Goal: Transaction & Acquisition: Purchase product/service

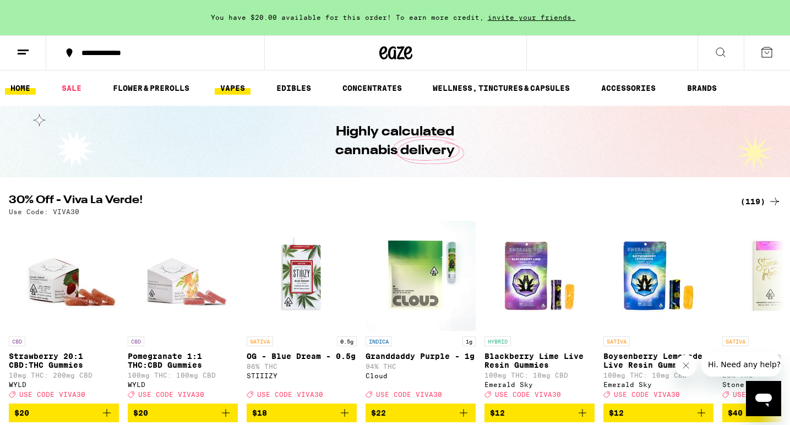
click at [233, 89] on link "VAPES" at bounding box center [233, 87] width 36 height 13
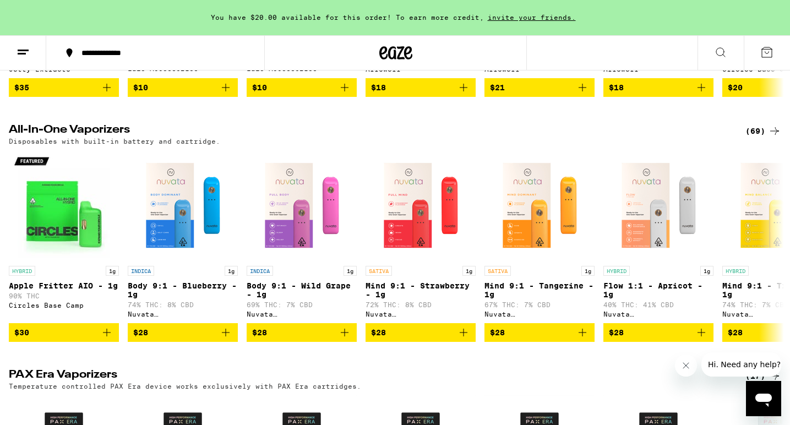
scroll to position [608, 0]
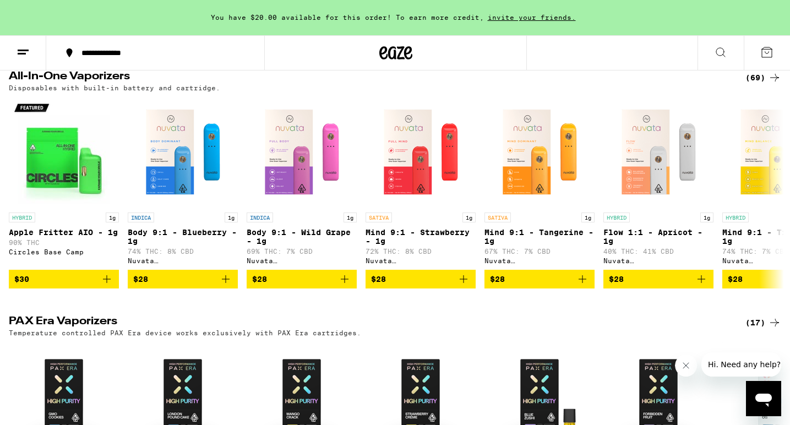
click at [760, 84] on div "(69)" at bounding box center [763, 77] width 36 height 13
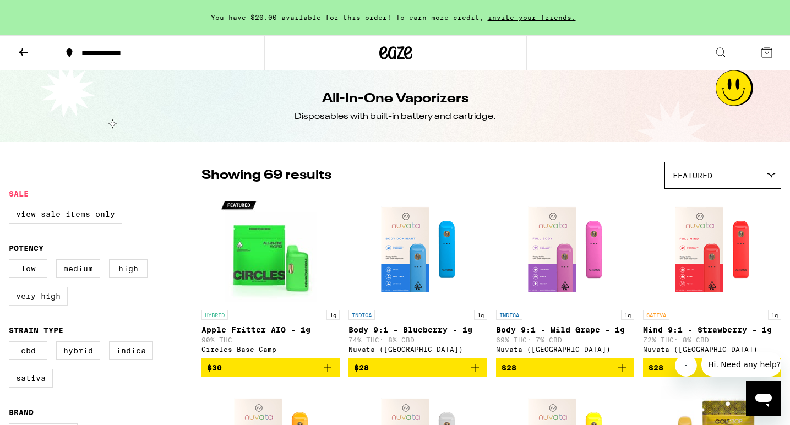
click at [41, 306] on label "Very High" at bounding box center [38, 296] width 59 height 19
click at [12, 261] on input "Very High" at bounding box center [11, 261] width 1 height 1
checkbox input "true"
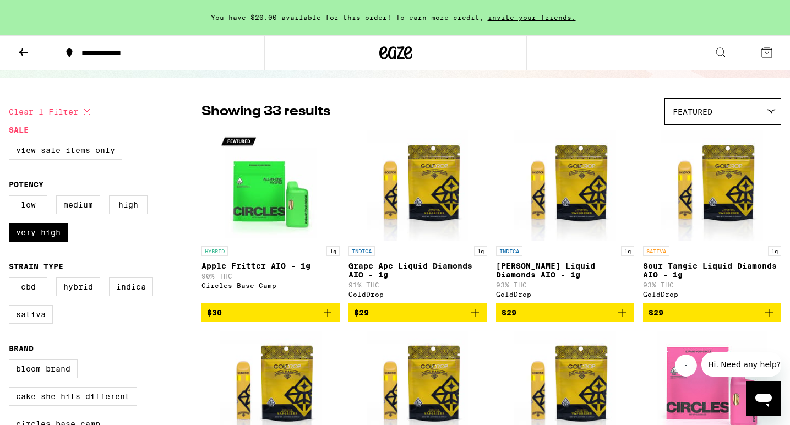
scroll to position [77, 0]
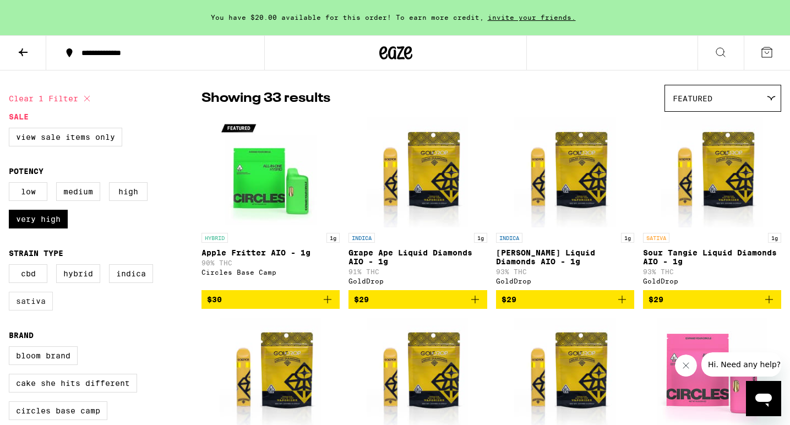
click at [32, 310] on label "Sativa" at bounding box center [31, 301] width 44 height 19
click at [12, 266] on input "Sativa" at bounding box center [11, 266] width 1 height 1
checkbox input "true"
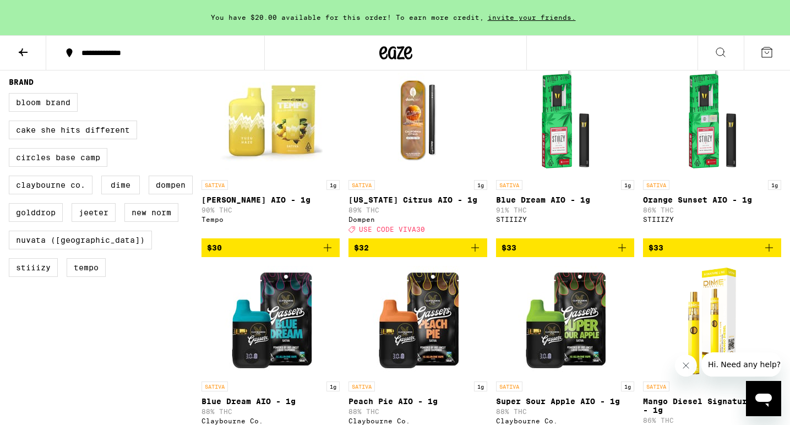
scroll to position [331, 0]
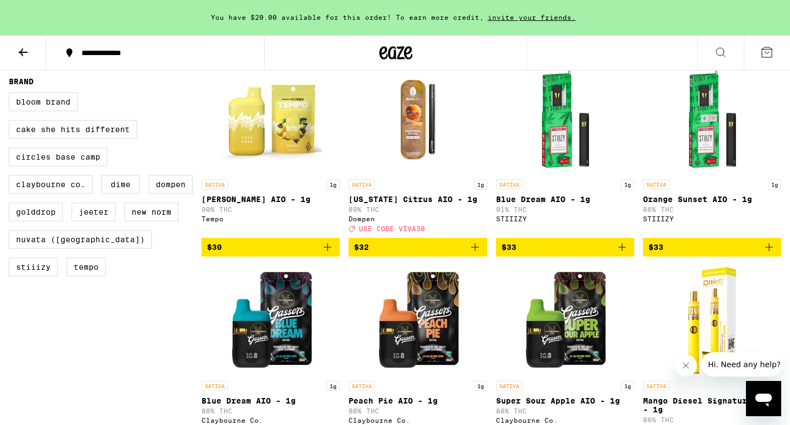
click at [622, 254] on icon "Add to bag" at bounding box center [621, 247] width 13 height 13
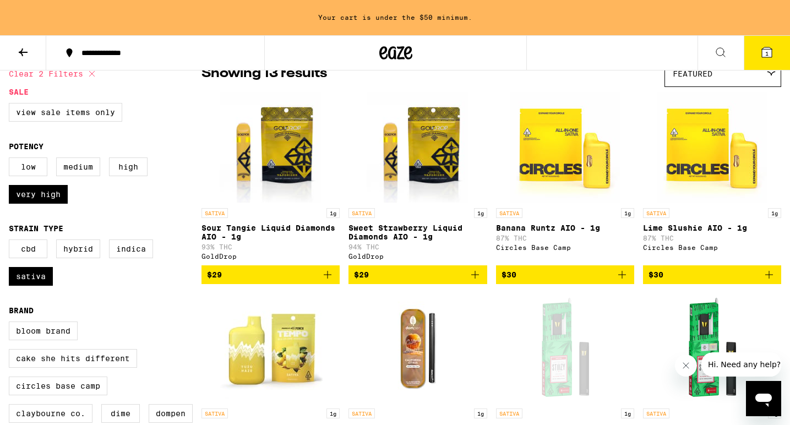
scroll to position [103, 0]
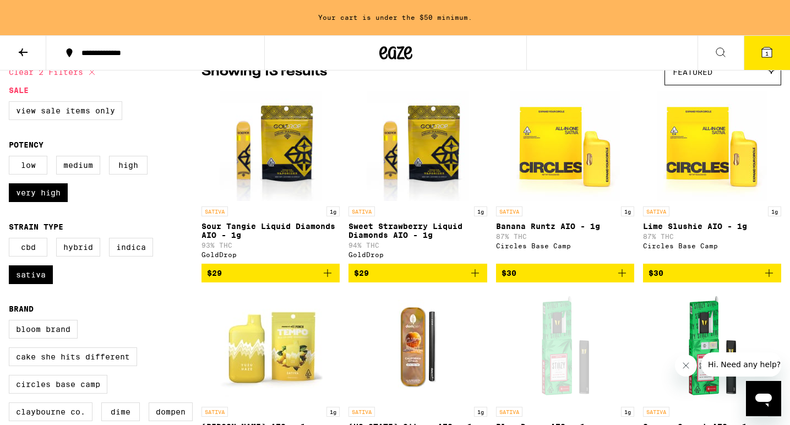
click at [476, 277] on icon "Add to bag" at bounding box center [475, 273] width 8 height 8
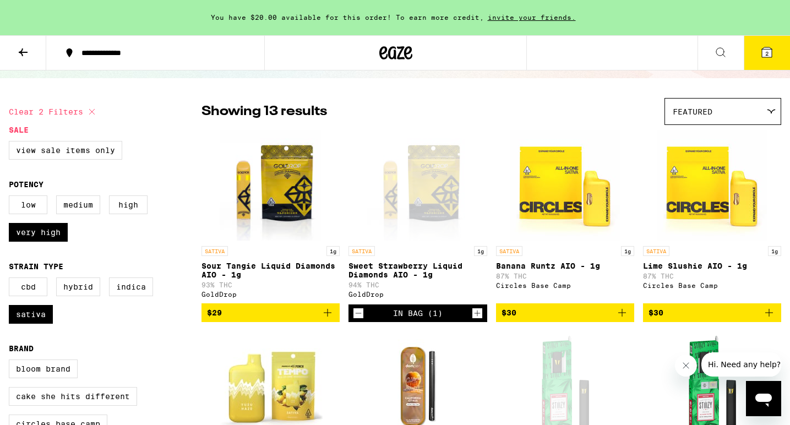
scroll to position [77, 0]
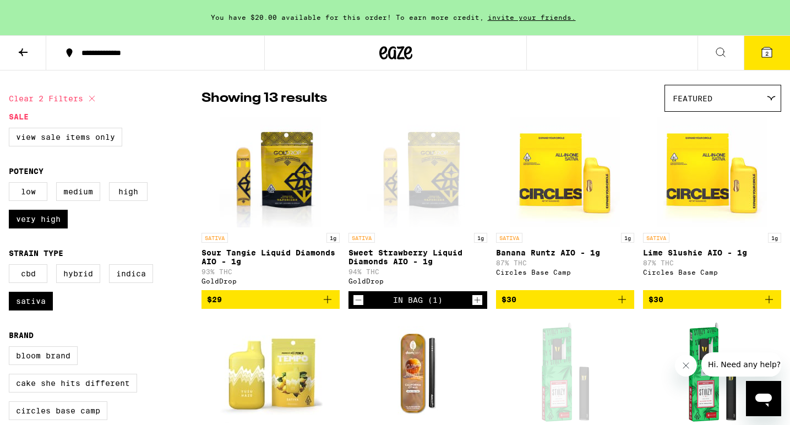
click at [622, 306] on icon "Add to bag" at bounding box center [621, 299] width 13 height 13
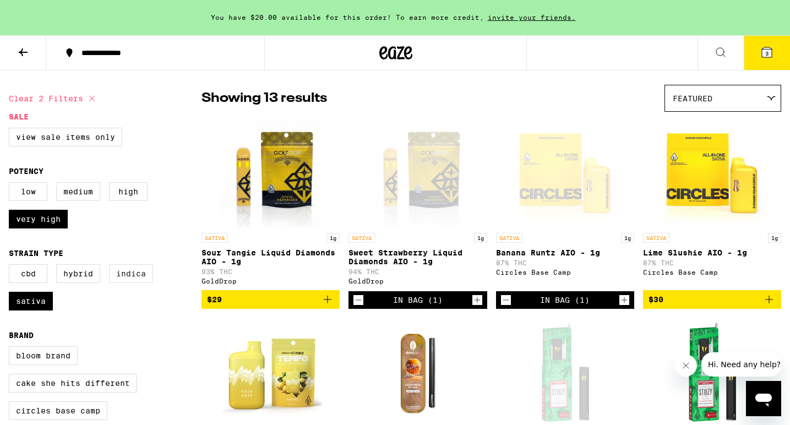
click at [134, 277] on label "Indica" at bounding box center [131, 273] width 44 height 19
click at [12, 266] on input "Indica" at bounding box center [11, 266] width 1 height 1
checkbox input "true"
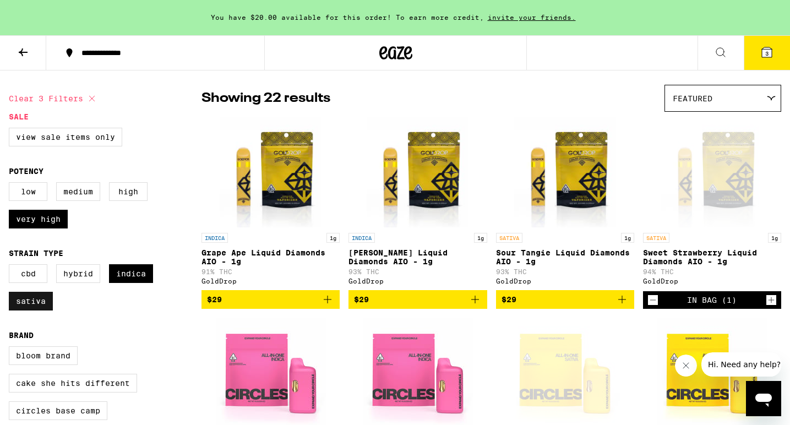
click at [35, 310] on label "Sativa" at bounding box center [31, 301] width 44 height 19
click at [12, 266] on input "Sativa" at bounding box center [11, 266] width 1 height 1
checkbox input "false"
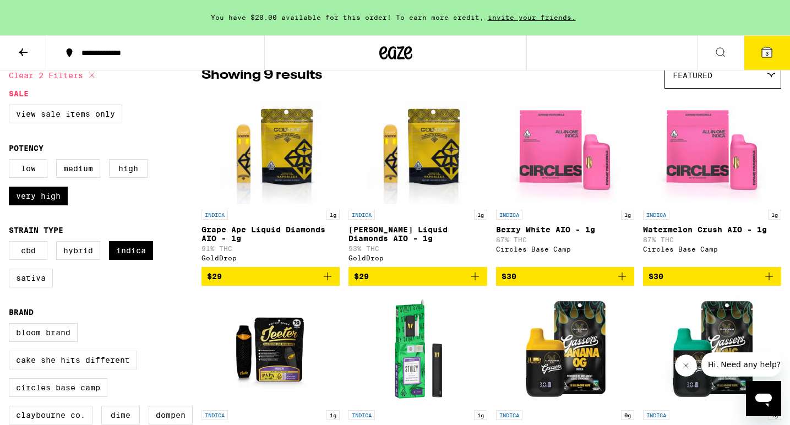
scroll to position [99, 0]
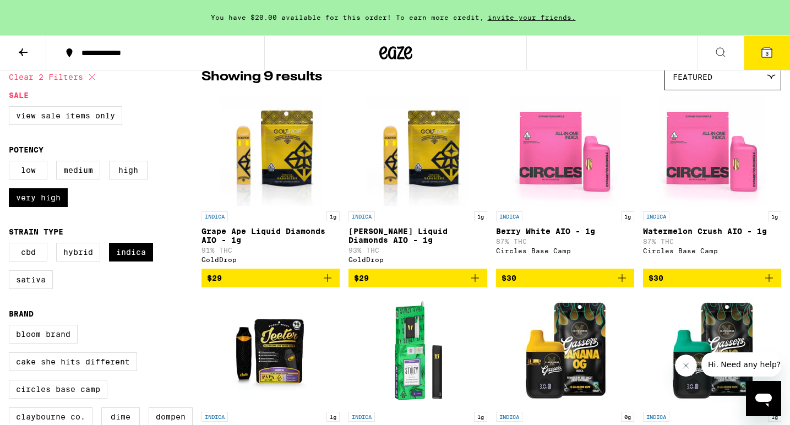
click at [622, 285] on icon "Add to bag" at bounding box center [621, 277] width 13 height 13
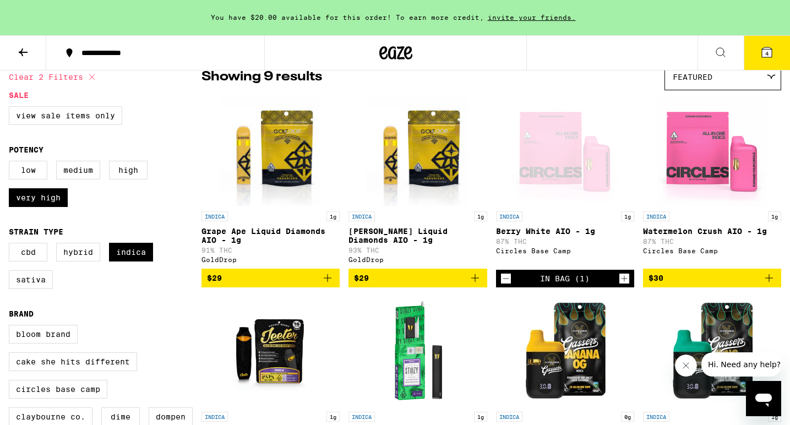
scroll to position [0, 0]
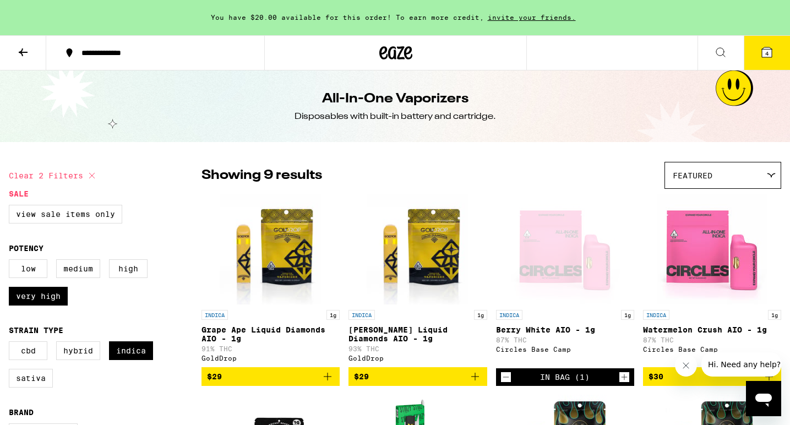
click at [22, 42] on button at bounding box center [23, 53] width 46 height 35
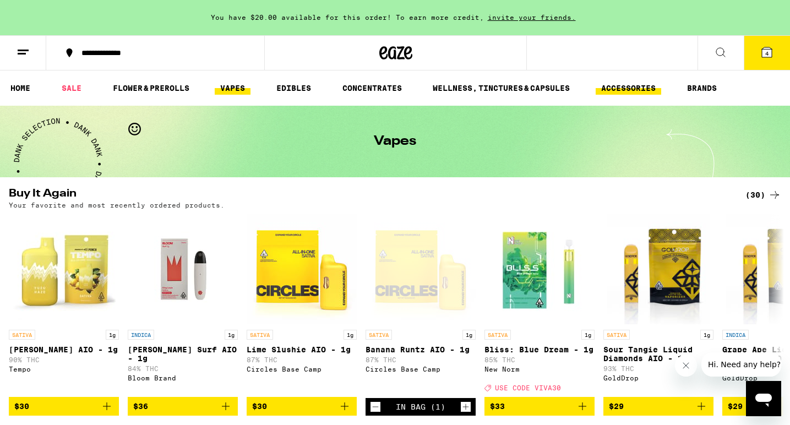
click at [624, 90] on link "ACCESSORIES" at bounding box center [629, 87] width 66 height 13
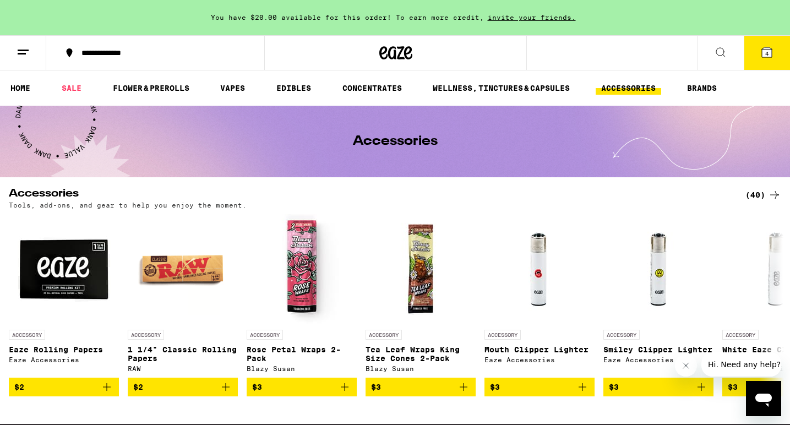
click at [751, 194] on div "(40)" at bounding box center [763, 194] width 36 height 13
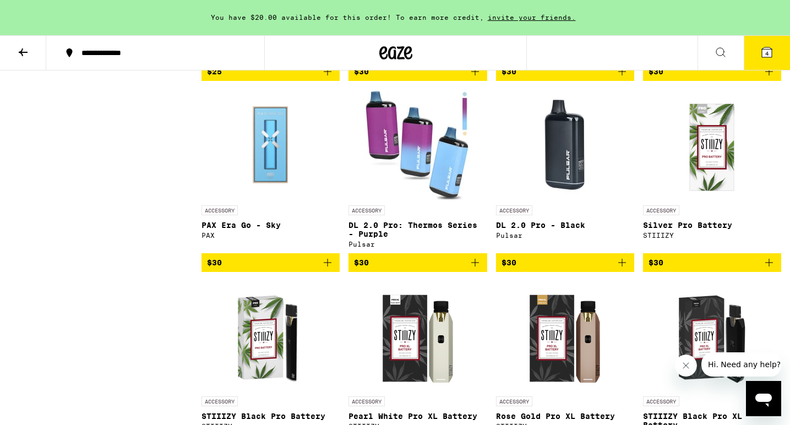
scroll to position [1609, 0]
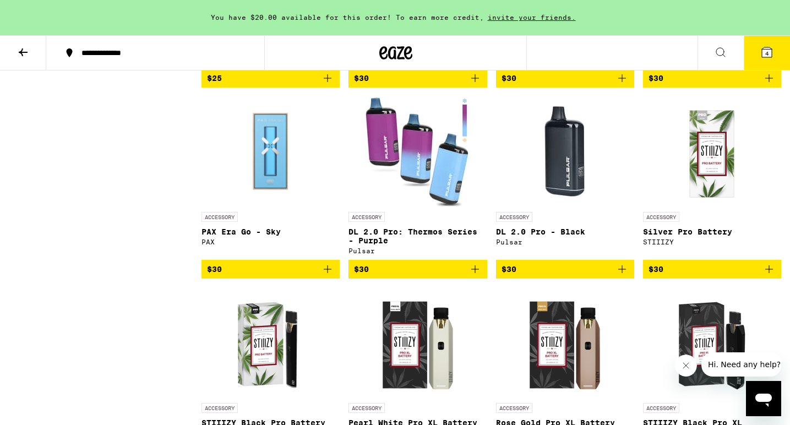
click at [569, 184] on img "Open page for DL 2.0 Pro - Black from Pulsar" at bounding box center [565, 151] width 110 height 110
click at [377, 143] on img "Open page for DL 2.0 Pro: Thermos Series - Purple from Pulsar" at bounding box center [418, 151] width 110 height 110
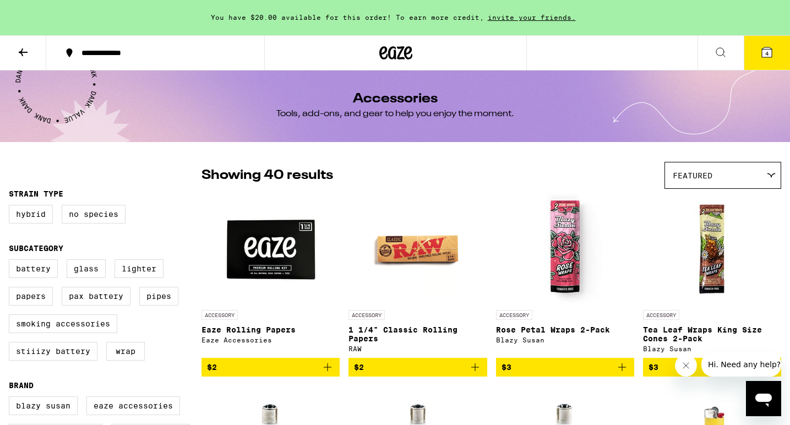
click at [764, 52] on icon at bounding box center [767, 52] width 10 height 10
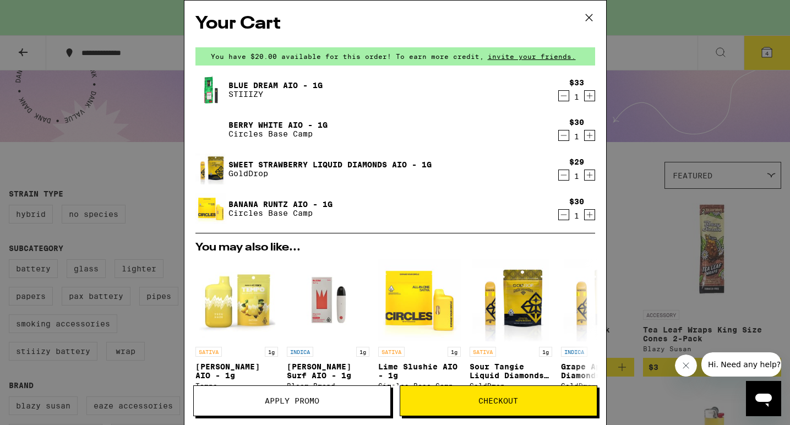
click at [477, 396] on button "Checkout" at bounding box center [499, 400] width 198 height 31
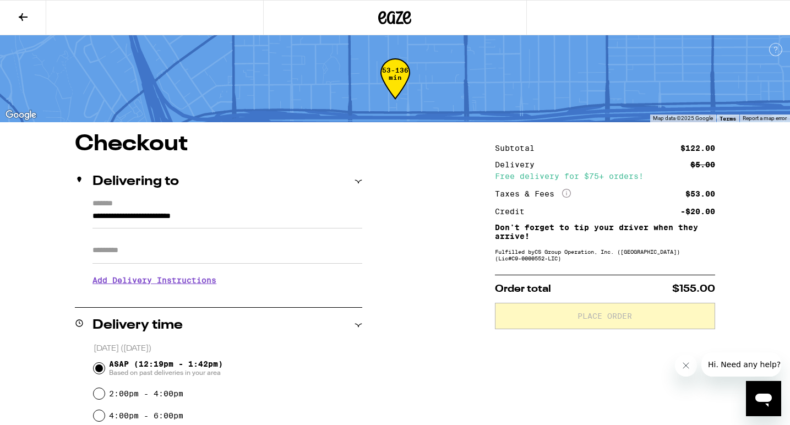
scroll to position [14, 0]
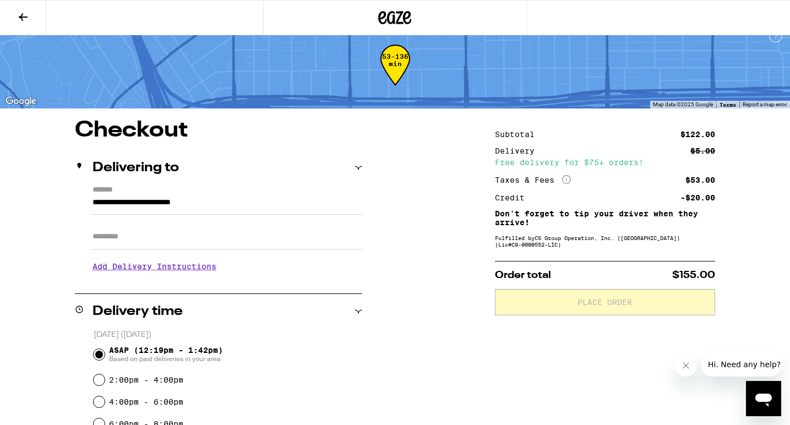
click at [393, 17] on icon at bounding box center [395, 17] width 17 height 13
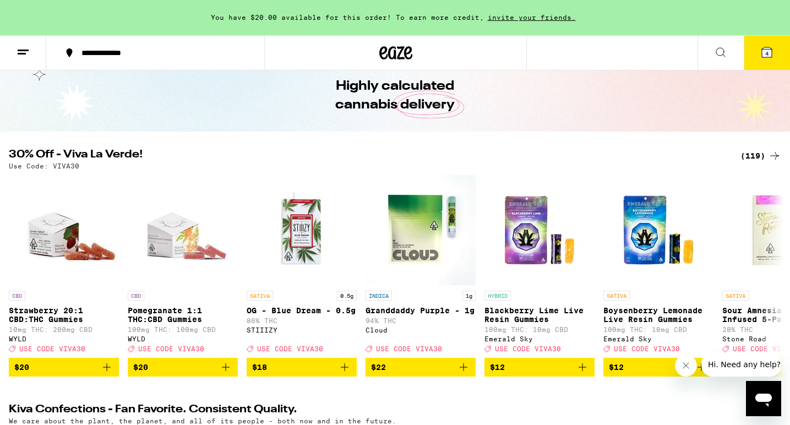
scroll to position [106, 0]
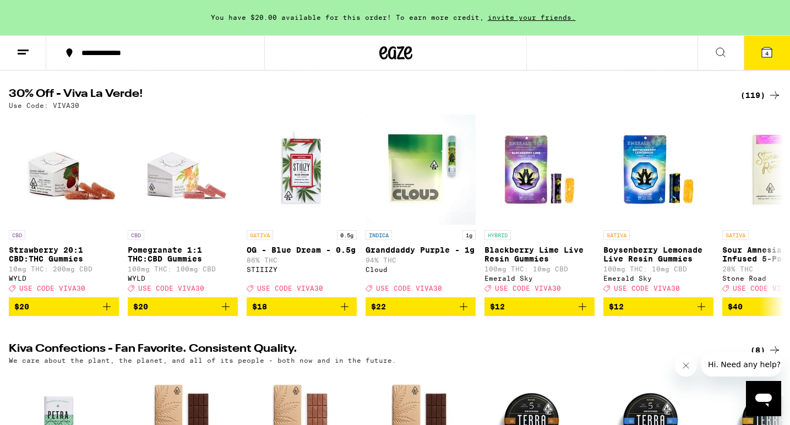
click at [772, 54] on icon at bounding box center [766, 52] width 13 height 13
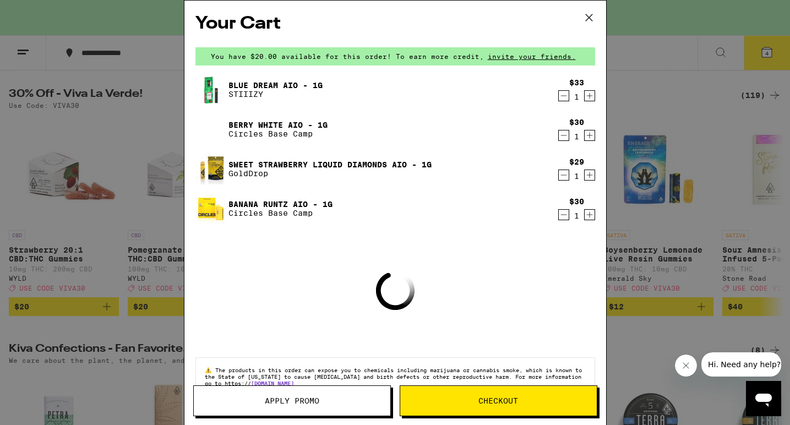
click at [284, 403] on span "Apply Promo" at bounding box center [292, 401] width 54 height 8
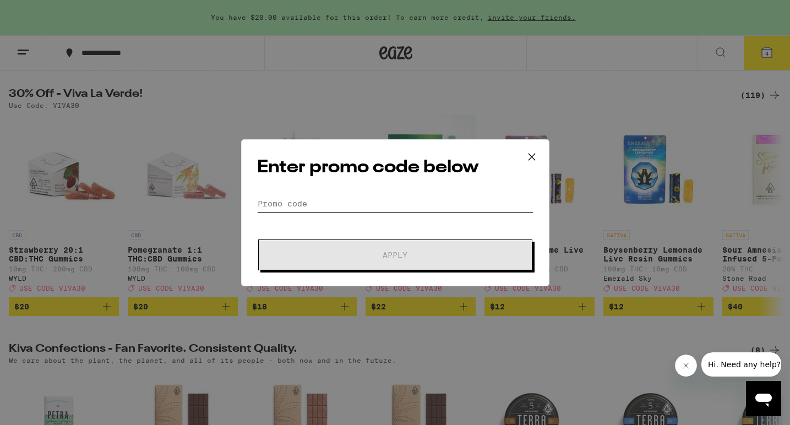
click at [310, 204] on input "Promo Code" at bounding box center [395, 203] width 276 height 17
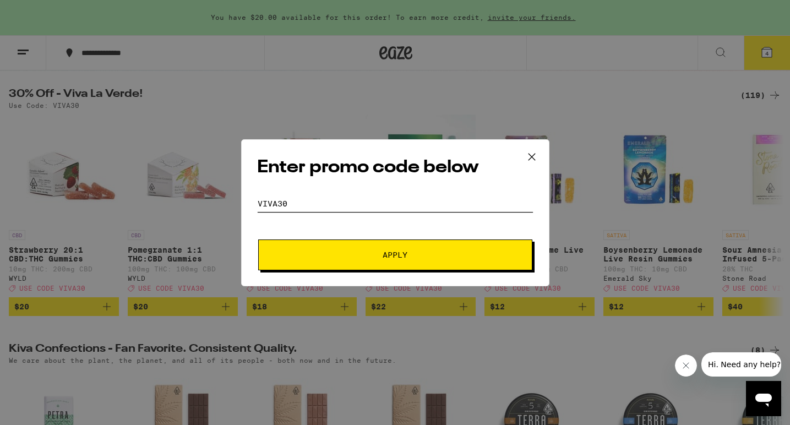
type input "viva30"
click at [258, 239] on button "Apply" at bounding box center [395, 254] width 274 height 31
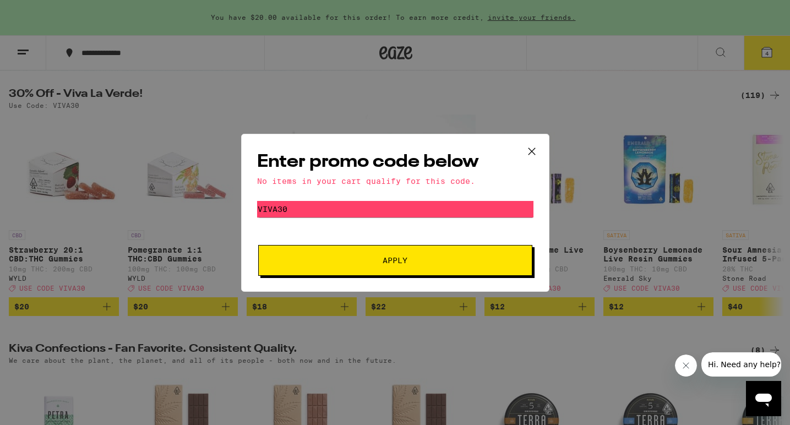
click at [413, 270] on button "Apply" at bounding box center [395, 260] width 274 height 31
click at [534, 153] on icon at bounding box center [531, 151] width 7 height 7
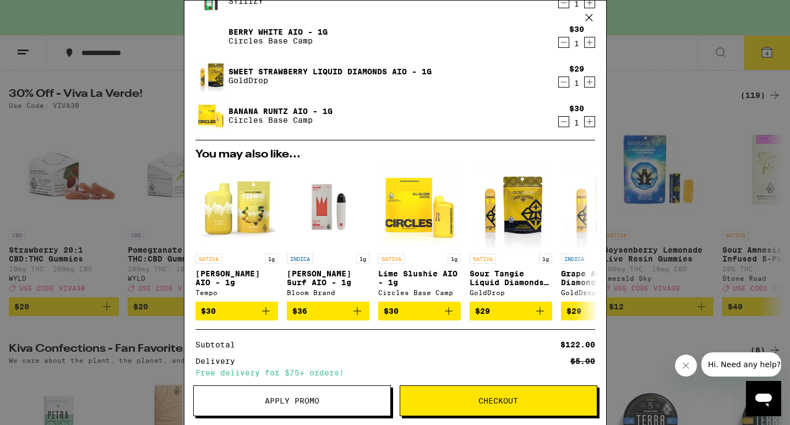
scroll to position [158, 0]
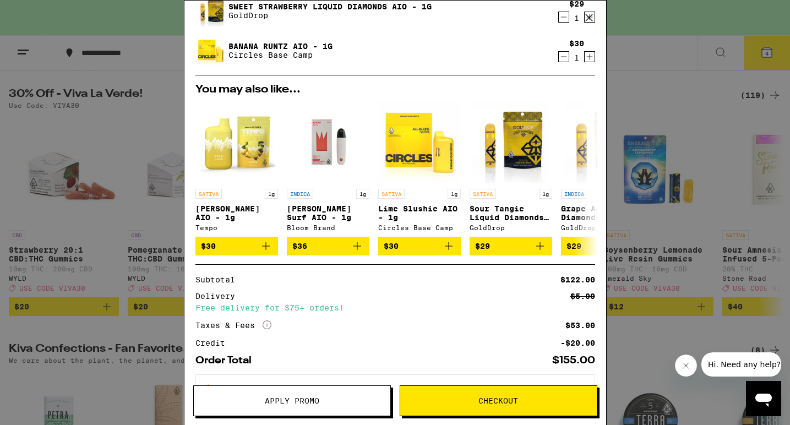
click at [486, 404] on span "Checkout" at bounding box center [498, 401] width 40 height 8
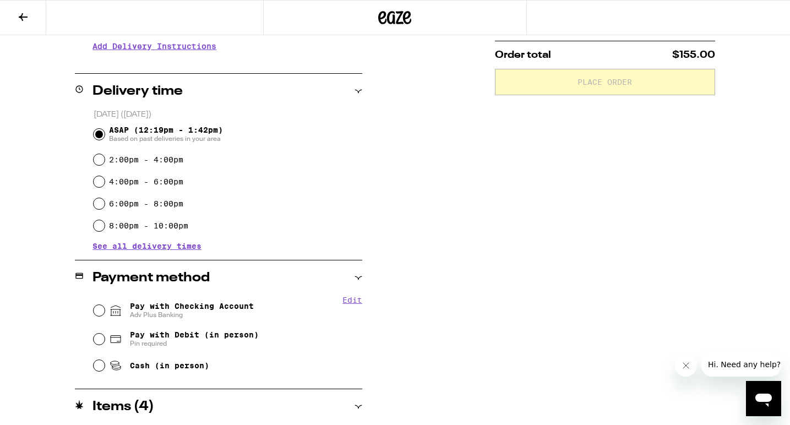
scroll to position [250, 0]
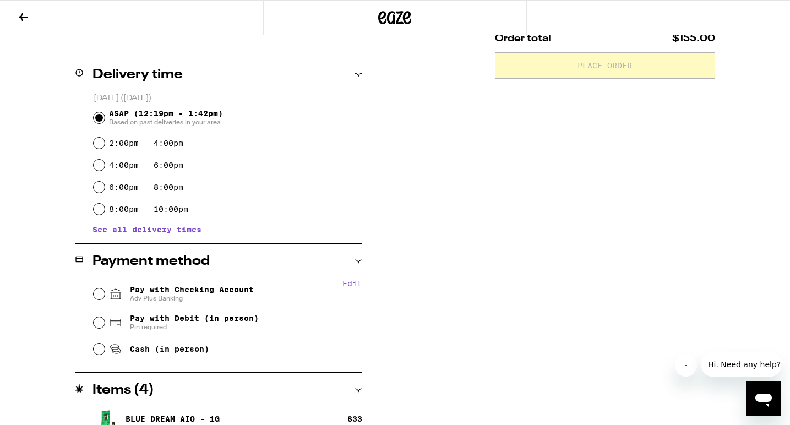
click at [92, 291] on fieldset "Edit Pay with Checking Account Adv Plus Banking Pay with Debit (in person) Pin …" at bounding box center [227, 320] width 270 height 82
click at [99, 293] on input "Pay with Checking Account Adv Plus Banking" at bounding box center [99, 293] width 11 height 11
radio input "true"
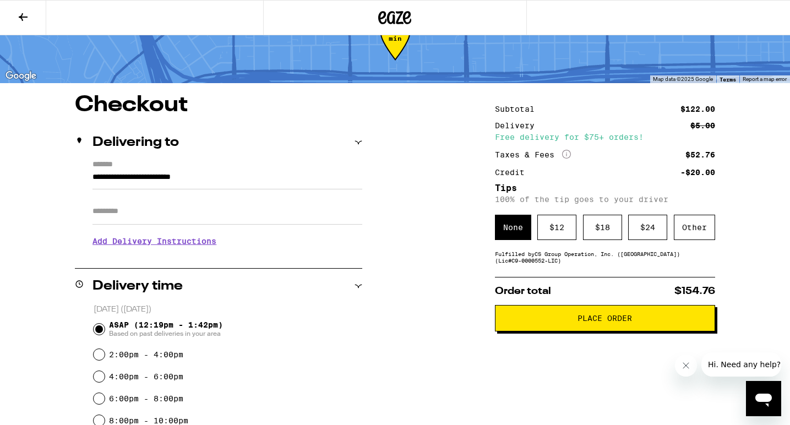
scroll to position [6, 0]
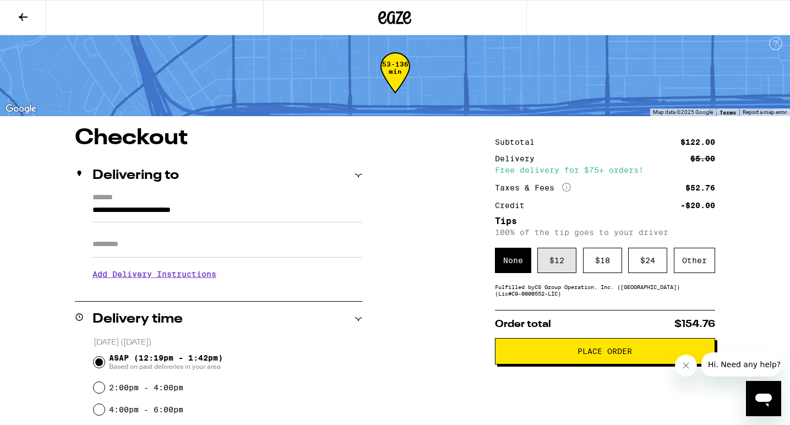
click at [560, 261] on div "$ 12" at bounding box center [556, 260] width 39 height 25
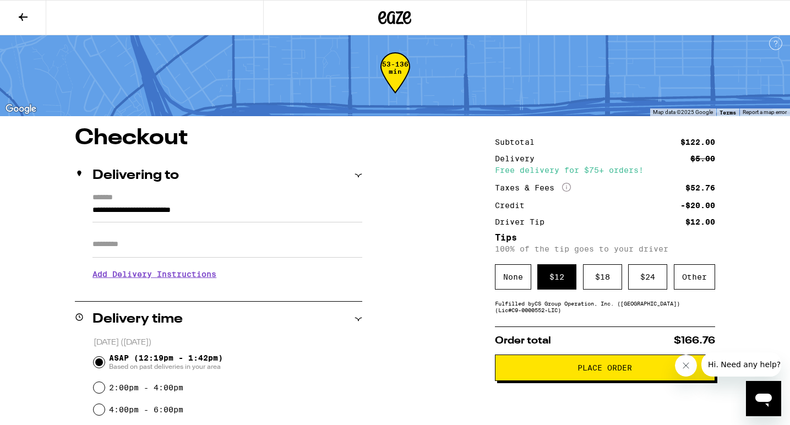
click at [612, 370] on span "Place Order" at bounding box center [604, 368] width 54 height 8
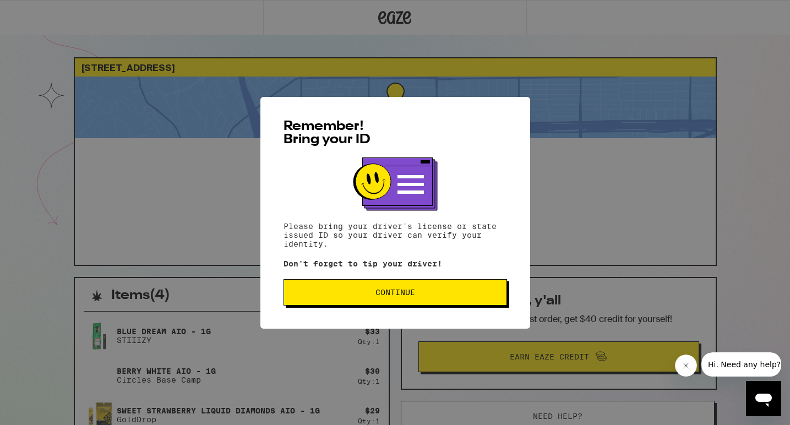
click at [360, 295] on span "Continue" at bounding box center [395, 292] width 205 height 8
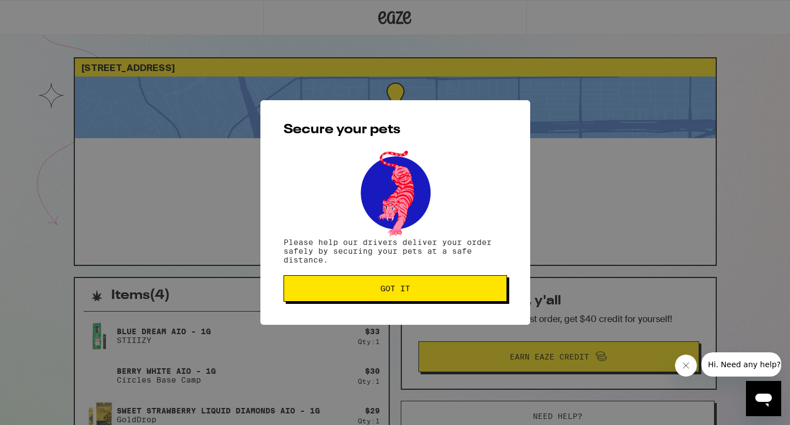
click at [360, 295] on button "Got it" at bounding box center [396, 288] width 224 height 26
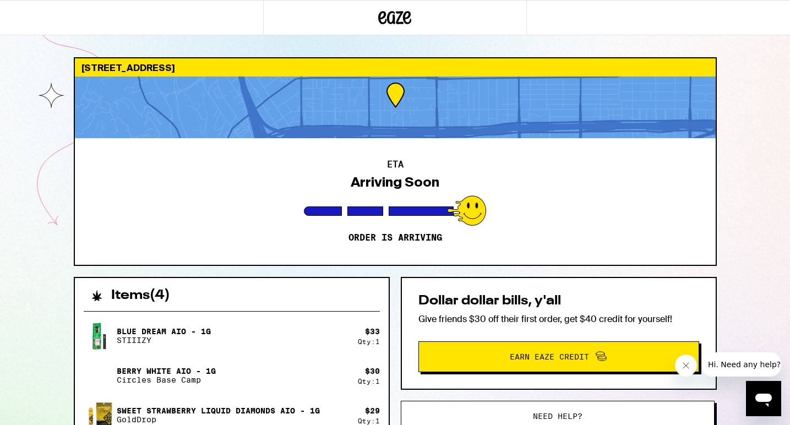
click at [751, 145] on div "[STREET_ADDRESS] ETA Arriving Soon Order is arriving Items ( 4 ) Blue Dream AIO…" at bounding box center [395, 332] width 790 height 665
click at [685, 370] on button "Close message from company" at bounding box center [686, 366] width 22 height 22
click at [760, 305] on div "[STREET_ADDRESS] ETA Arriving Soon Order is arriving Items ( 4 ) Blue Dream AIO…" at bounding box center [395, 332] width 790 height 665
